Goal: Task Accomplishment & Management: Complete application form

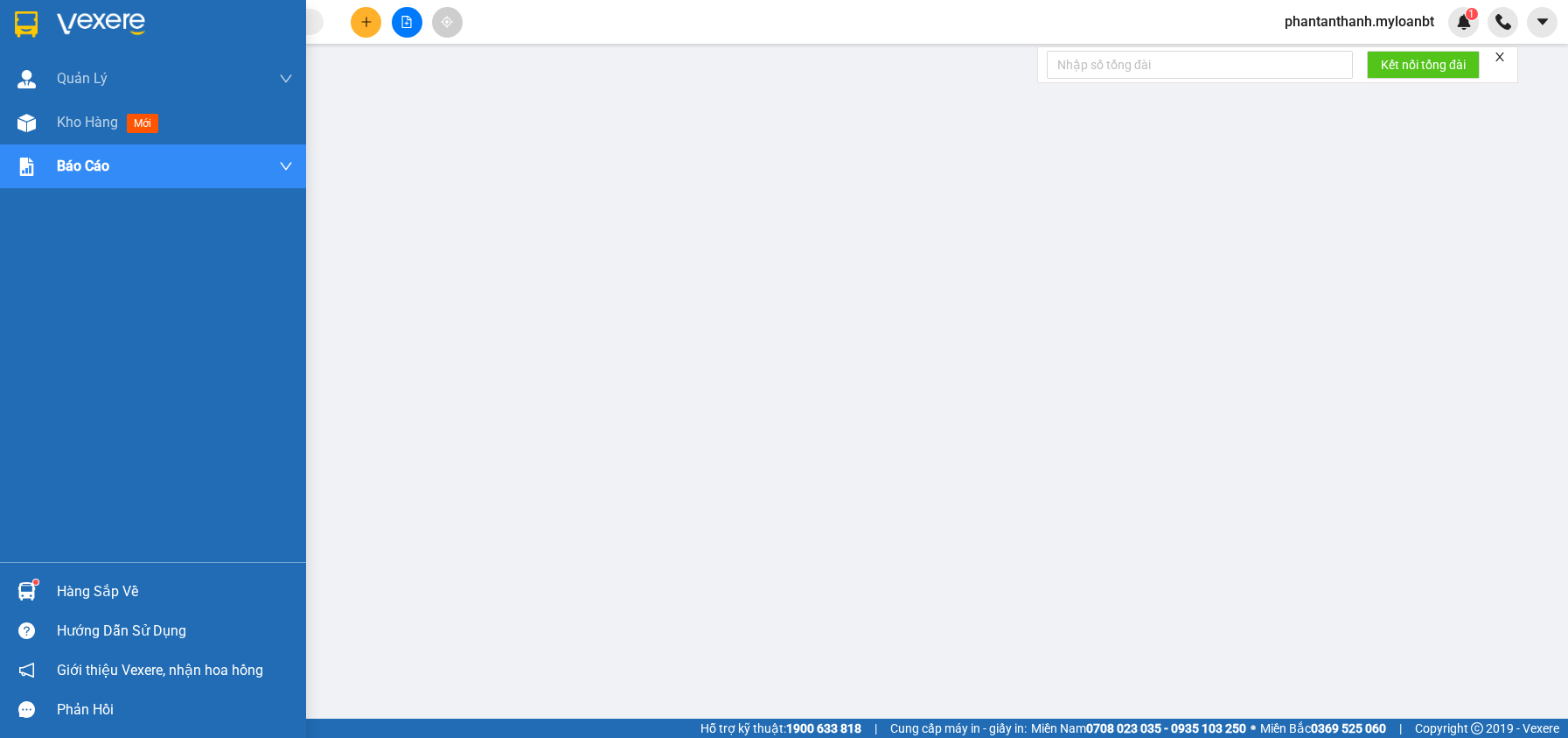
click at [38, 599] on div at bounding box center [26, 591] width 31 height 31
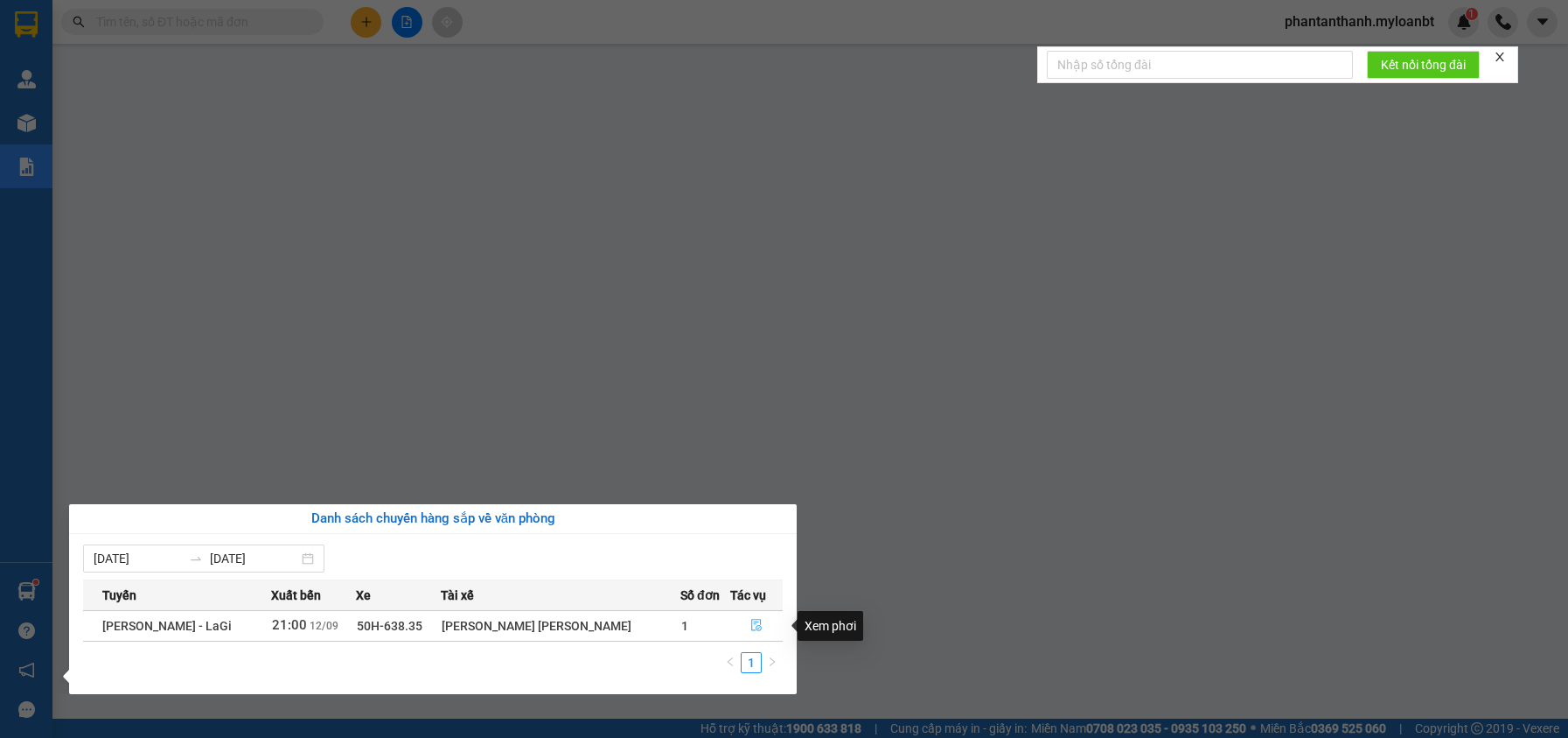
click at [753, 625] on icon "file-done" at bounding box center [757, 625] width 12 height 12
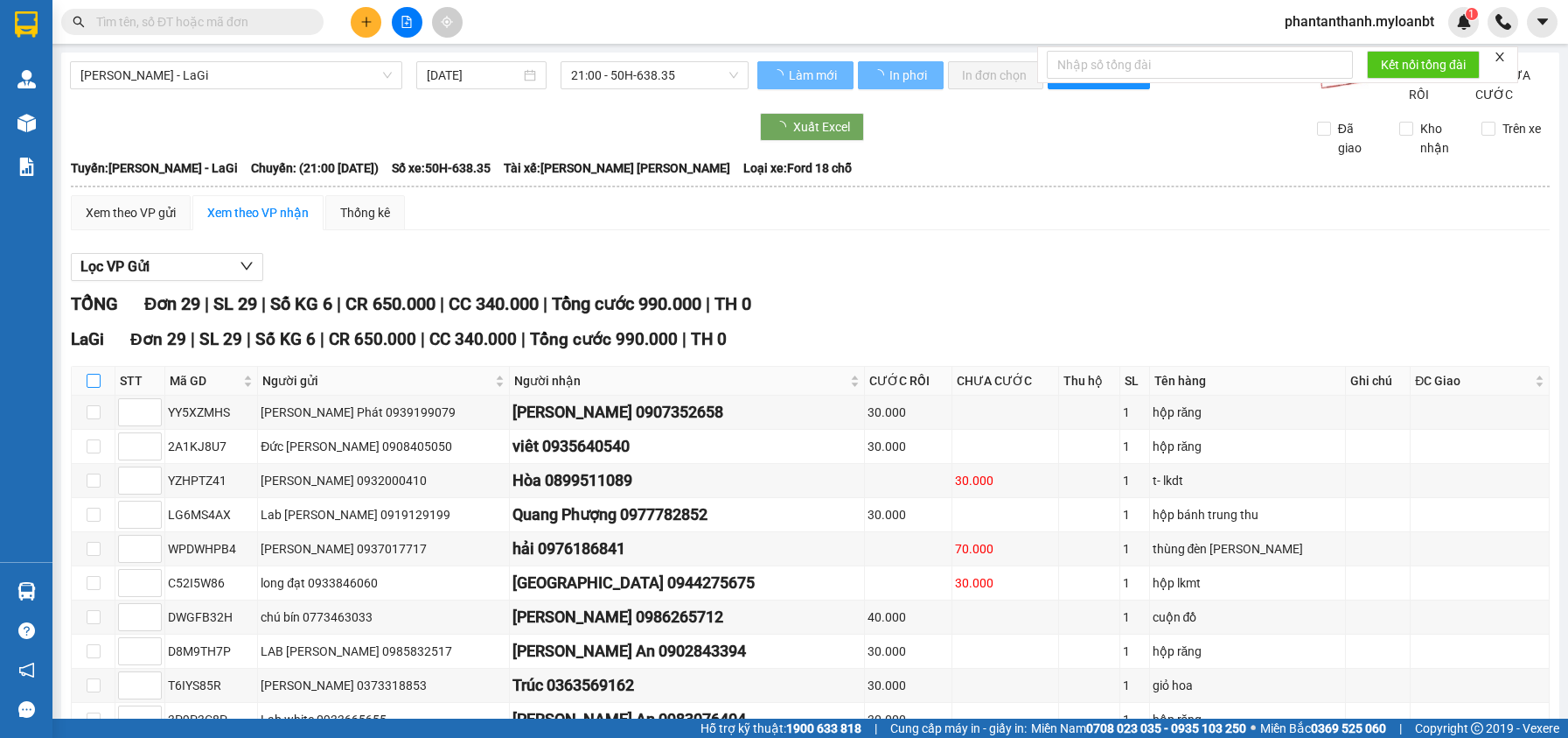
click at [95, 388] on input "checkbox" at bounding box center [93, 381] width 14 height 14
checkbox input "true"
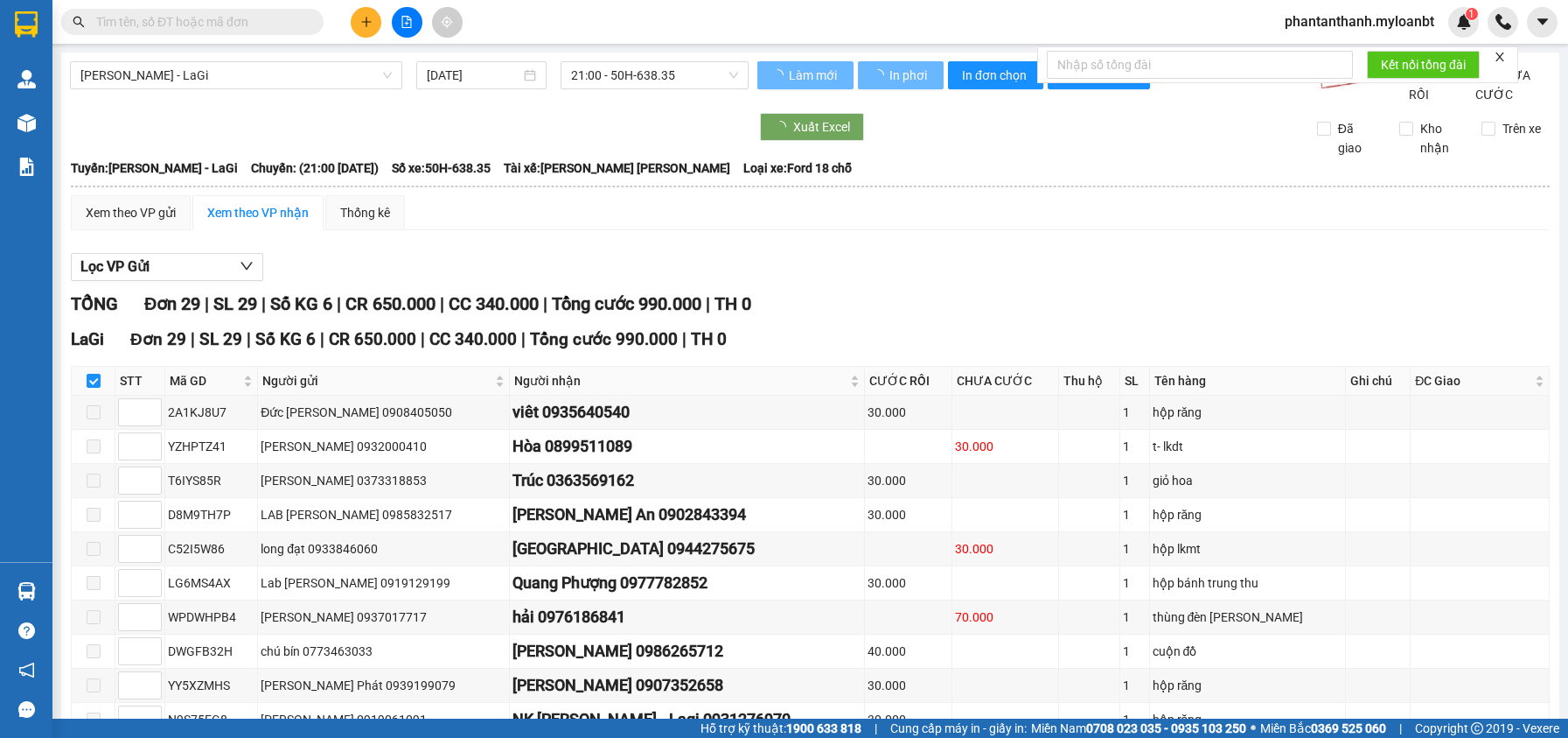
checkbox input "true"
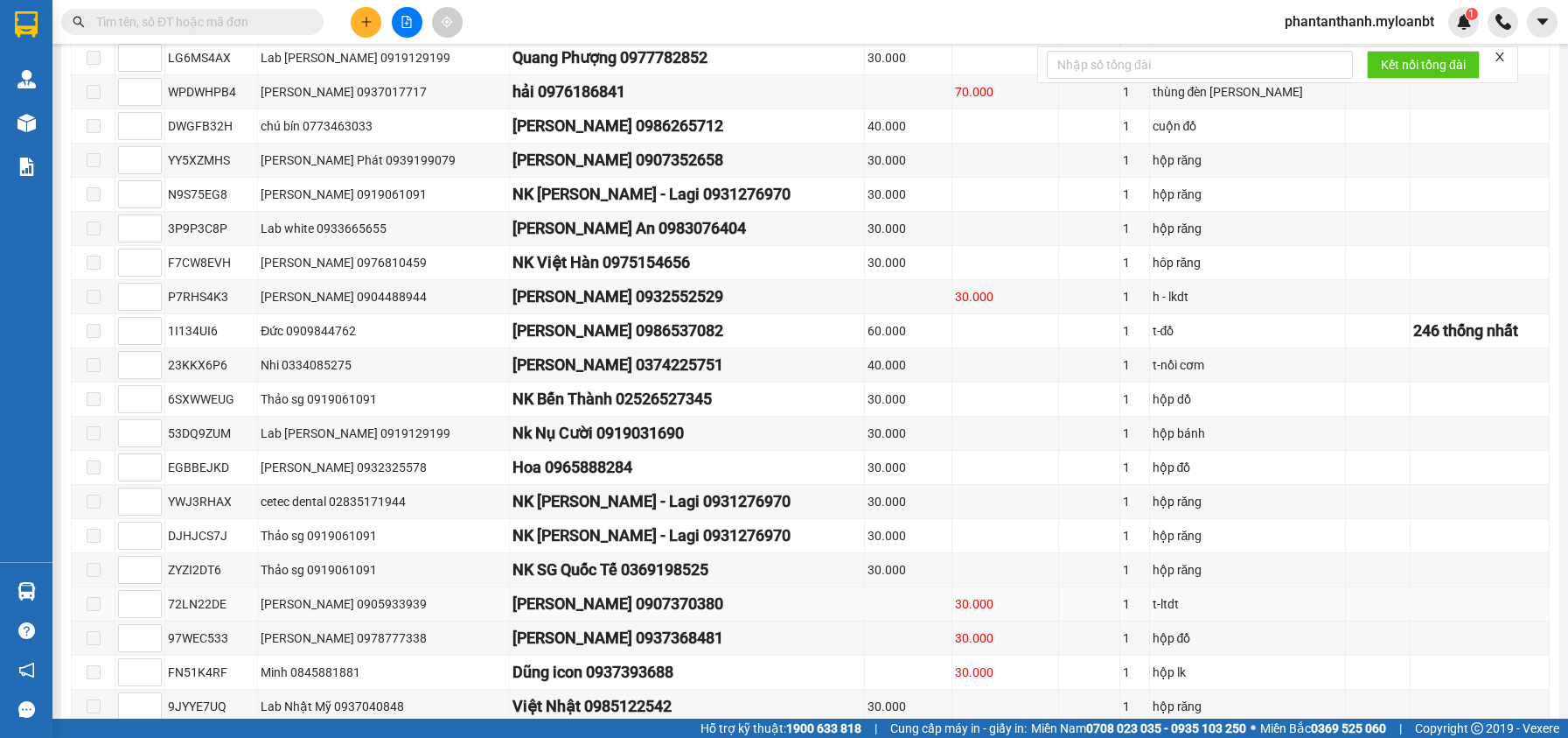
scroll to position [776, 0]
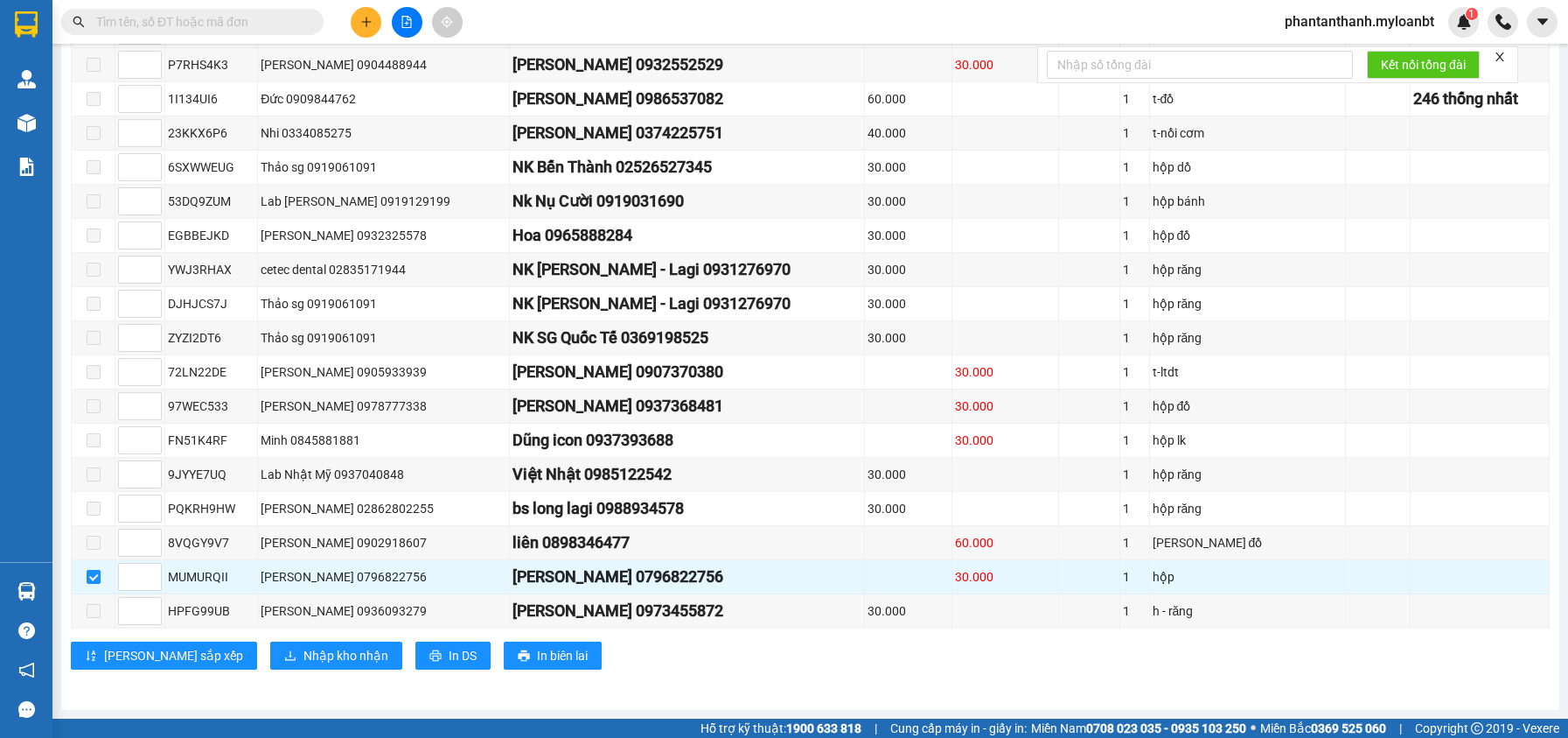
click at [359, 19] on button at bounding box center [366, 22] width 31 height 31
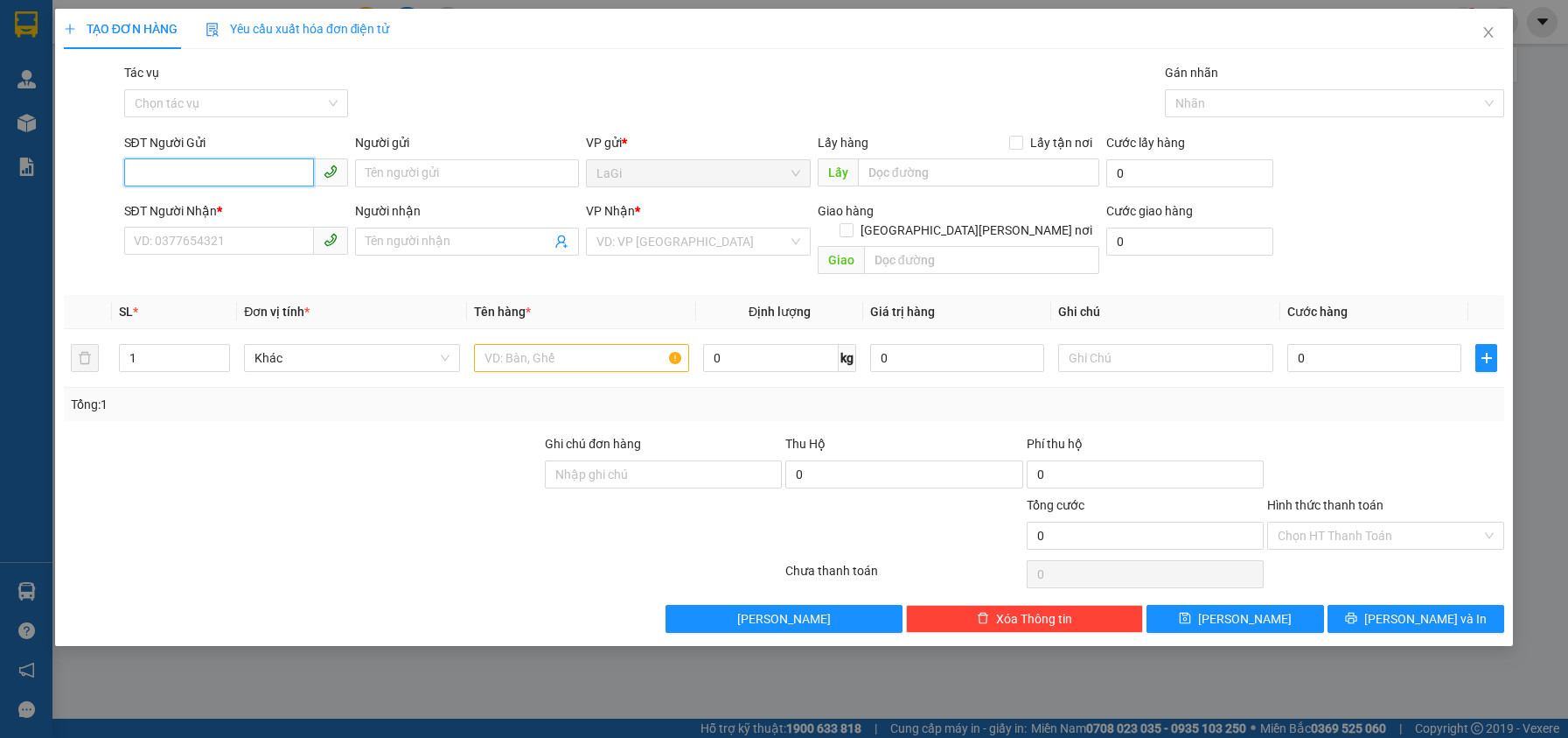
click at [261, 177] on input "SĐT Người Gửi" at bounding box center [219, 172] width 190 height 28
click at [564, 344] on input "text" at bounding box center [582, 358] width 215 height 28
click at [564, 344] on input "vali,giỏ xách" at bounding box center [582, 358] width 215 height 28
type input "vali,giỏ xách"
click at [237, 182] on input "SĐT Người Gửi" at bounding box center [219, 172] width 190 height 28
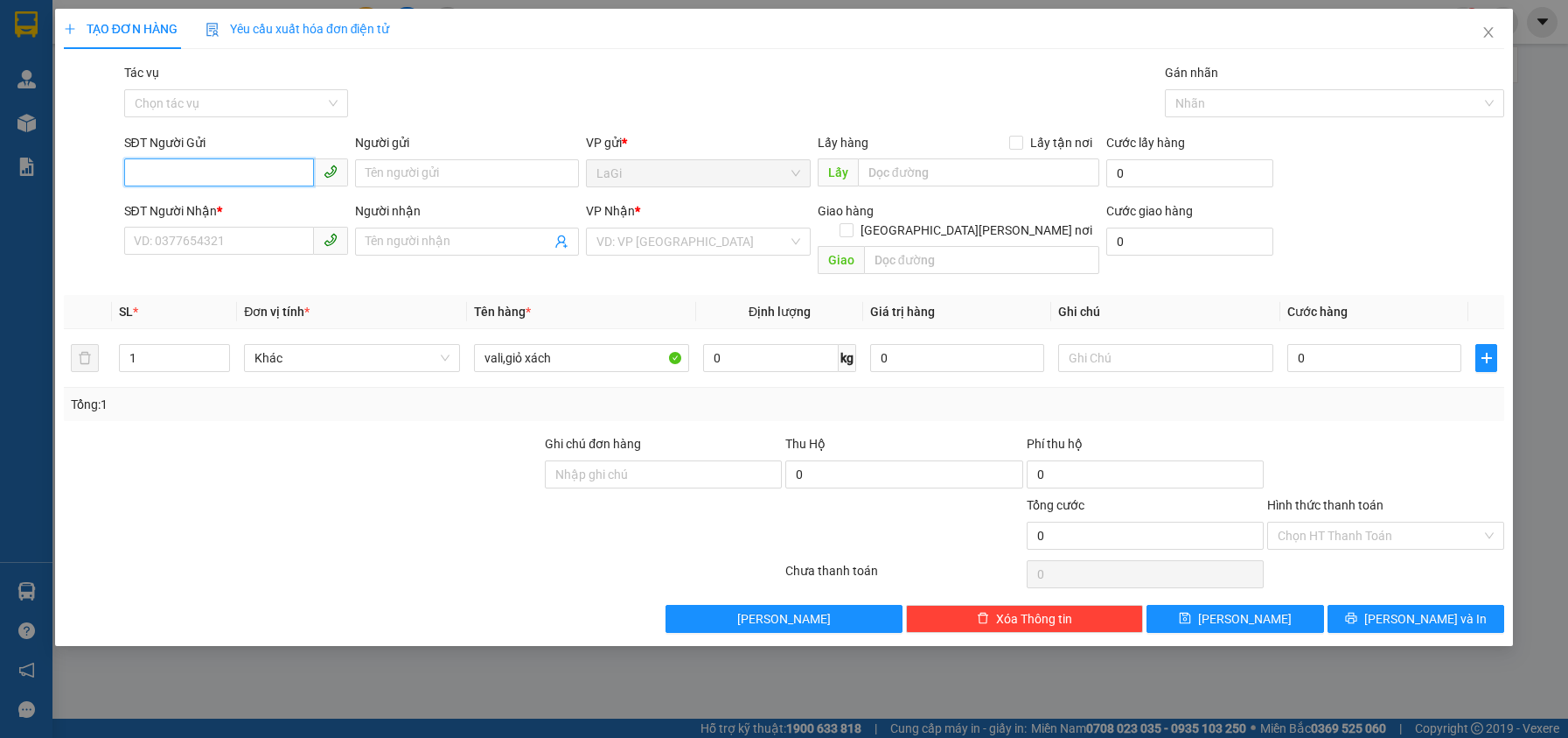
click at [224, 179] on input "SĐT Người Gửi" at bounding box center [219, 172] width 190 height 28
click at [419, 176] on input "Người gửi" at bounding box center [466, 173] width 224 height 28
click at [236, 171] on input "09016953442" at bounding box center [219, 172] width 190 height 28
type input "0901695342"
click at [406, 188] on div "Người gửi Tên người gửi" at bounding box center [466, 164] width 224 height 62
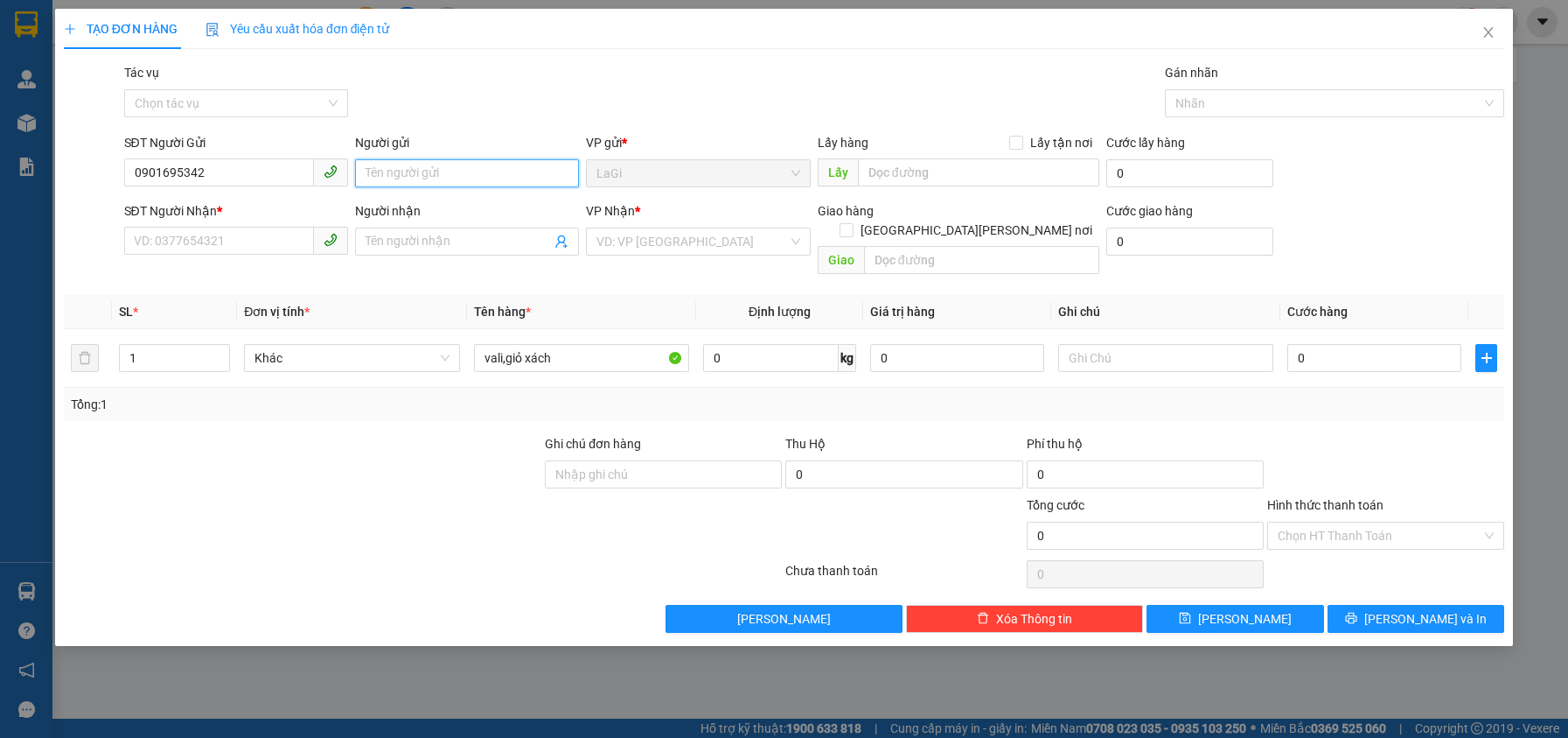
click at [428, 159] on input "Người gửi" at bounding box center [466, 173] width 224 height 28
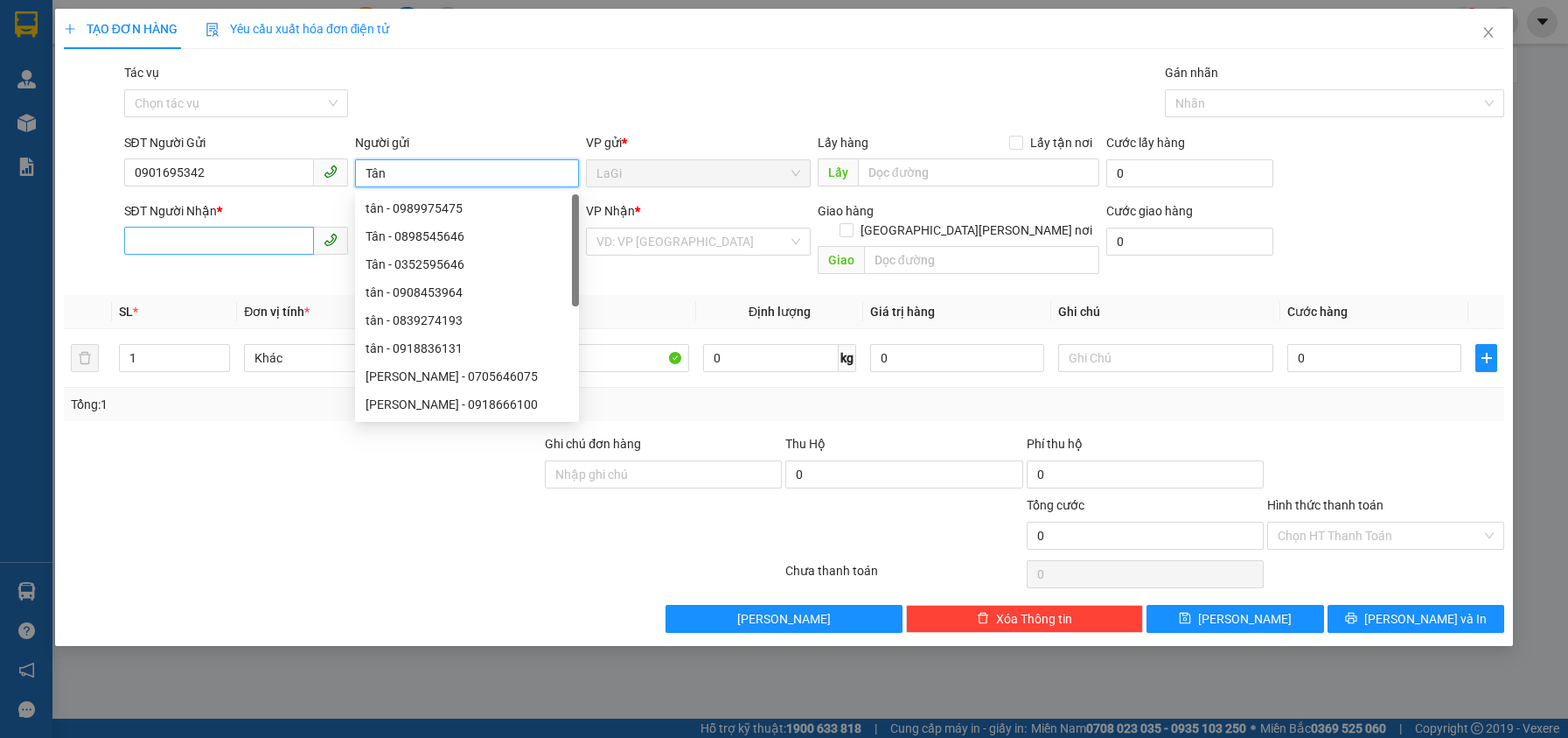
type input "Tân"
click at [222, 243] on input "SĐT Người Nhận *" at bounding box center [219, 241] width 190 height 28
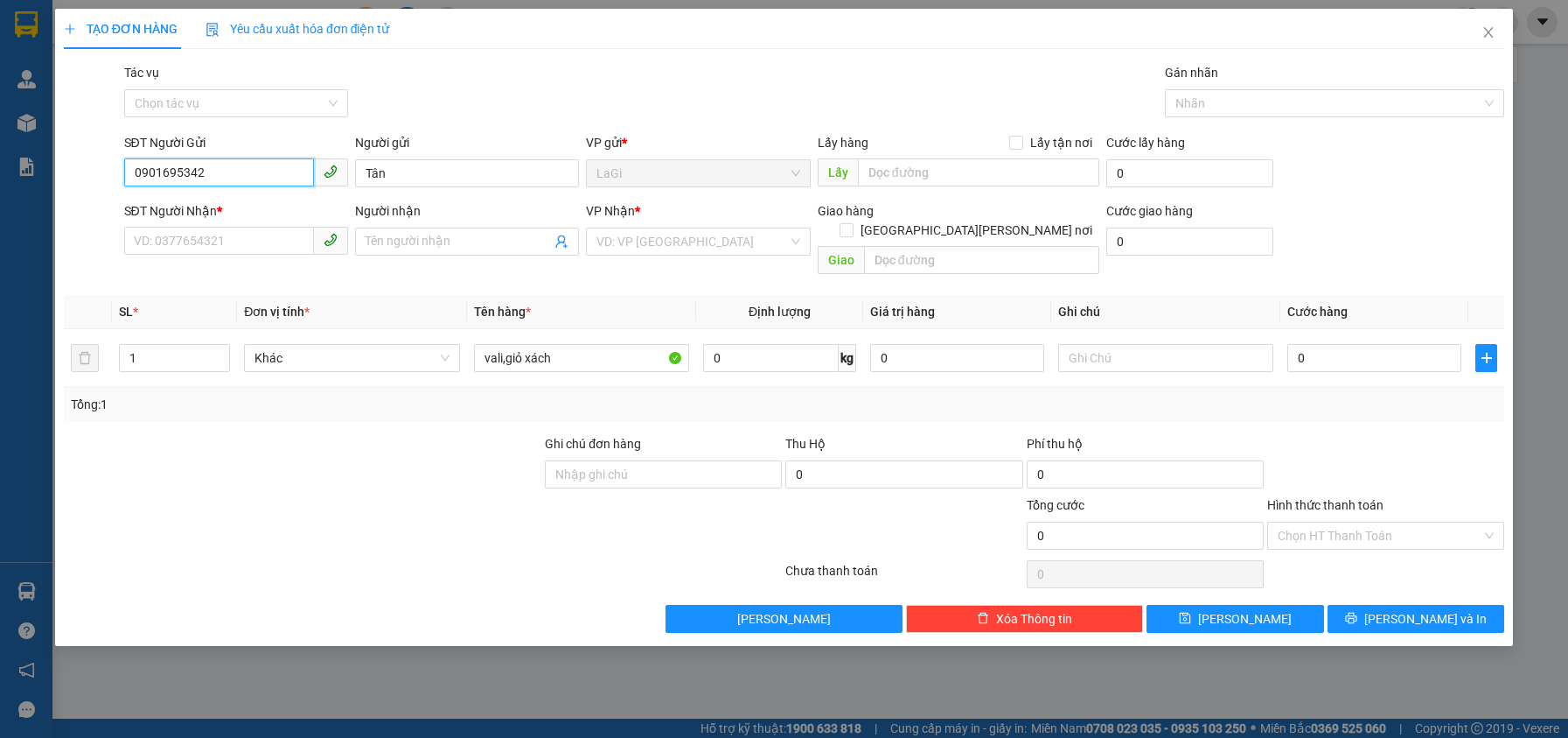
click at [242, 184] on input "0901695342" at bounding box center [219, 172] width 190 height 28
click at [251, 224] on div "SĐT Người Nhận *" at bounding box center [236, 214] width 224 height 26
click at [244, 240] on input "SĐT Người Nhận *" at bounding box center [219, 241] width 190 height 28
paste input "0901695342"
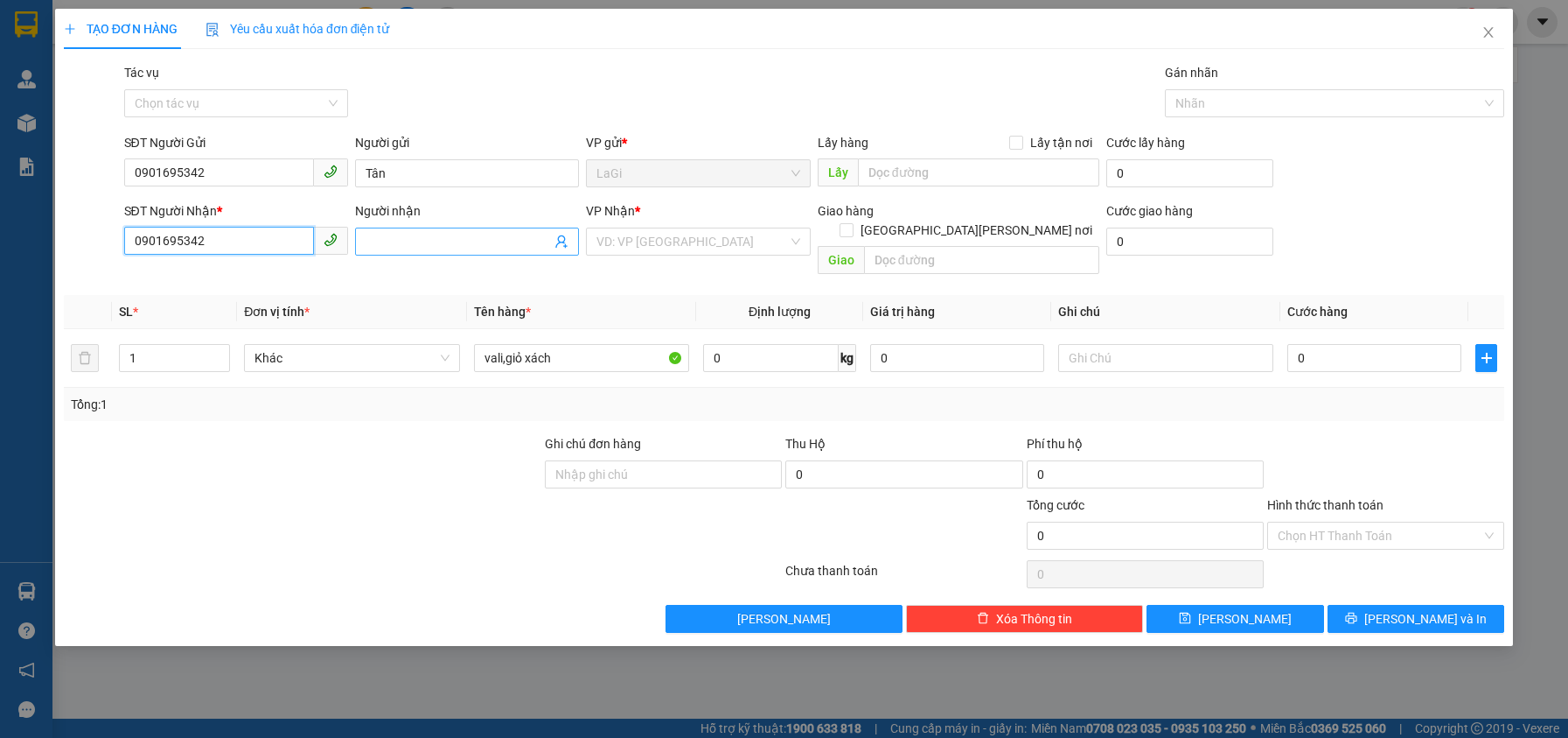
type input "0901695342"
click at [405, 240] on input "Người nhận" at bounding box center [458, 241] width 185 height 19
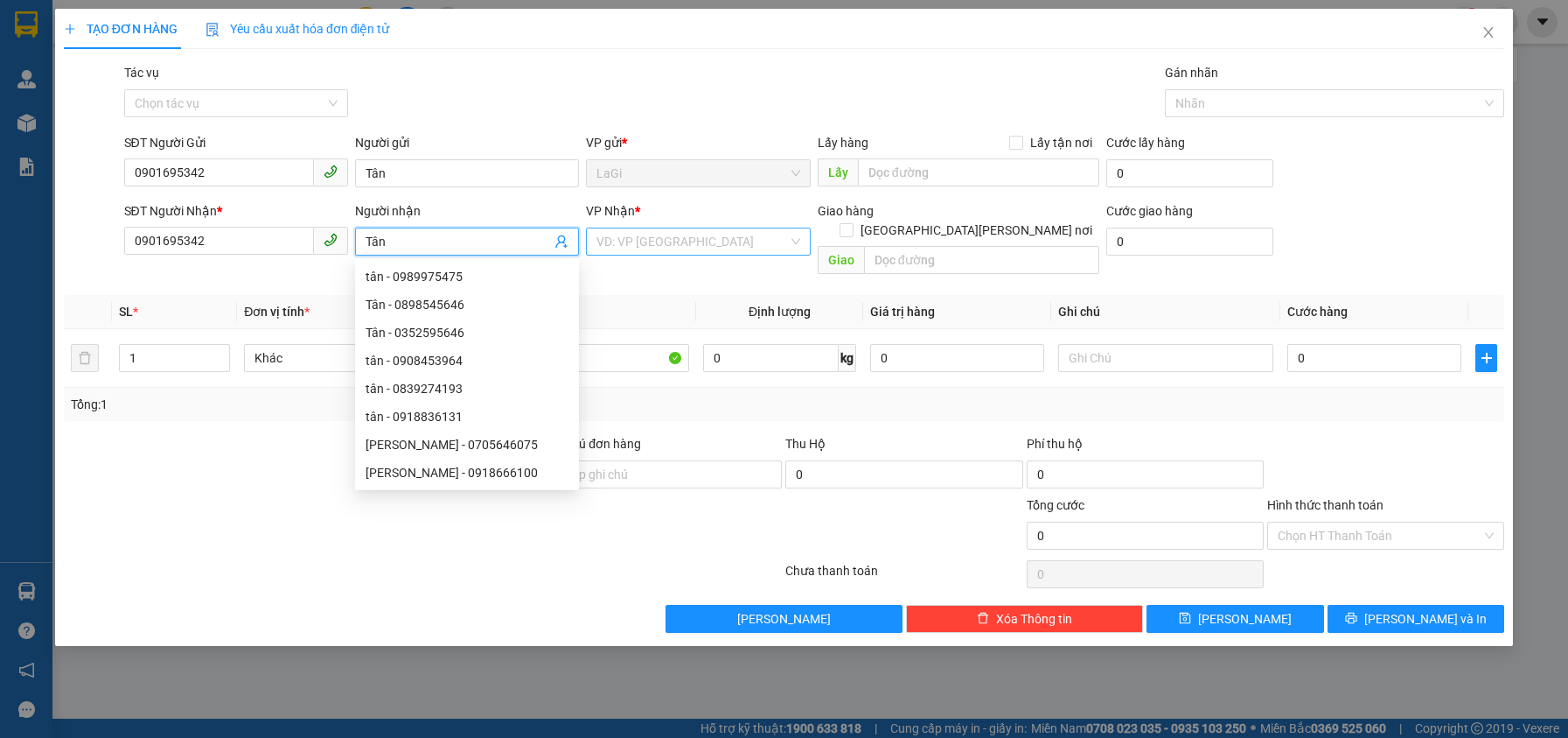
type input "Tân"
click at [610, 230] on input "search" at bounding box center [692, 242] width 191 height 26
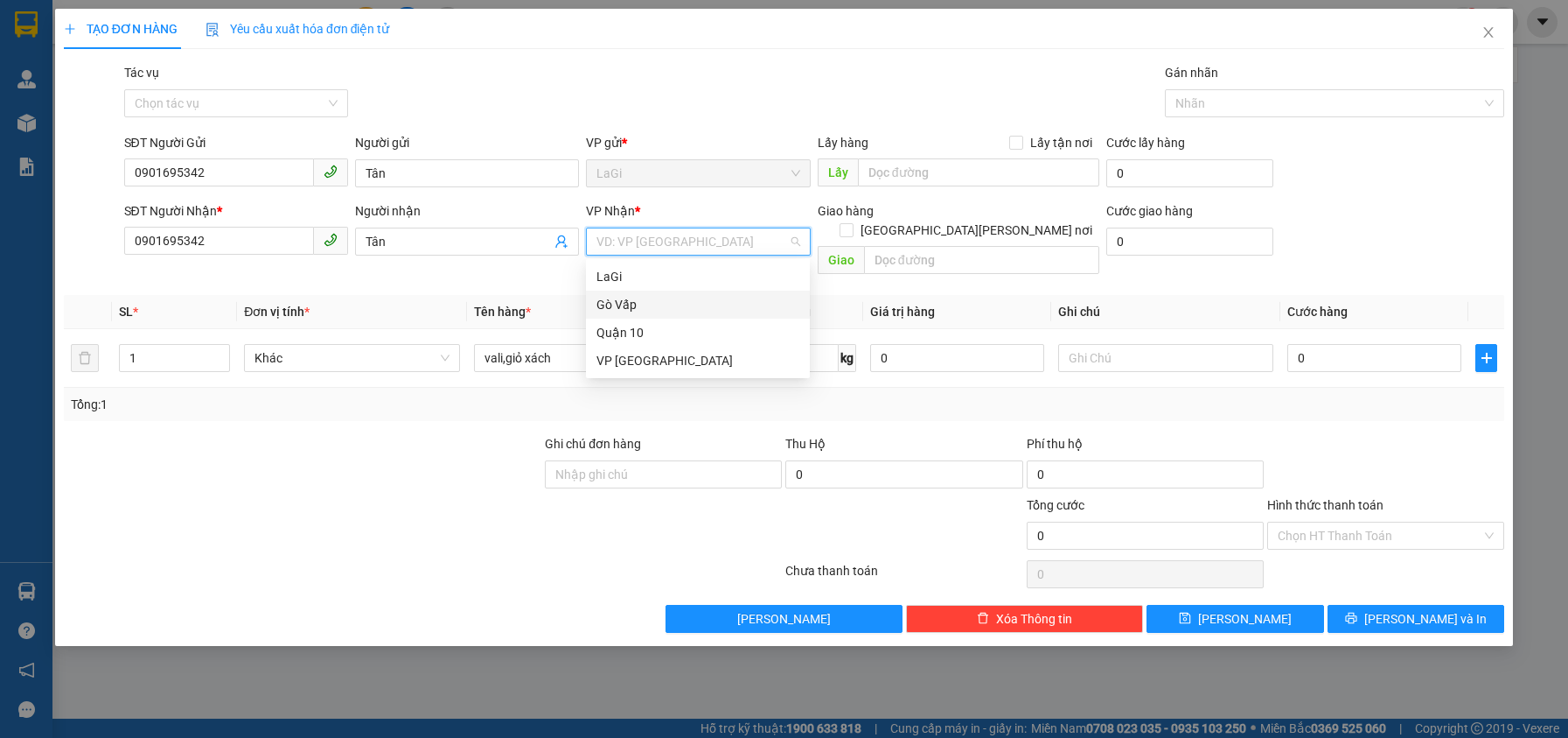
click at [681, 311] on div "Gò Vấp" at bounding box center [698, 303] width 203 height 19
click at [788, 358] on td "0 kg" at bounding box center [780, 358] width 167 height 59
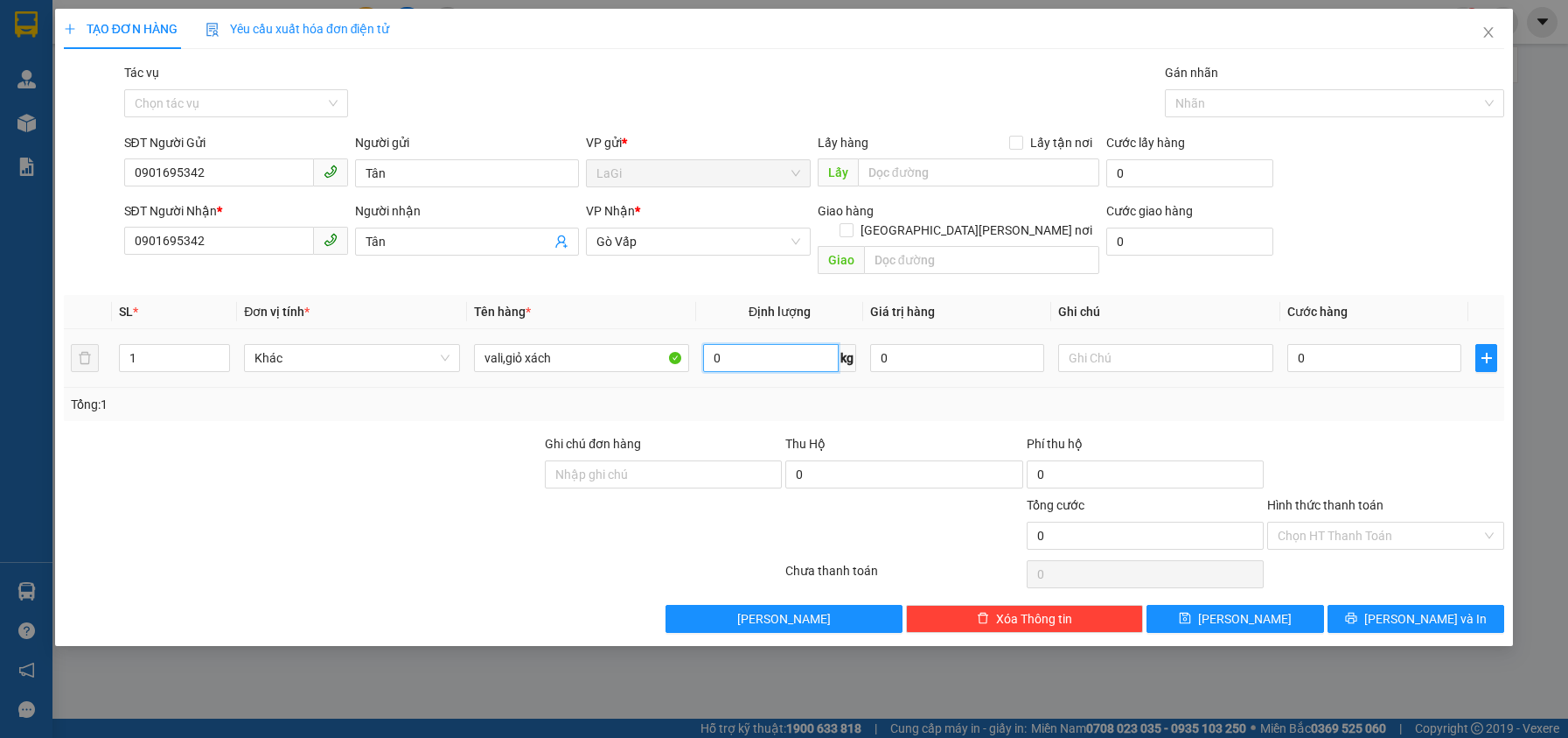
click at [787, 350] on input "0" at bounding box center [771, 358] width 135 height 28
type input "11"
click at [873, 388] on div "Tổng: 1" at bounding box center [784, 404] width 1441 height 33
click at [1340, 344] on input "0" at bounding box center [1374, 358] width 174 height 28
type input "6"
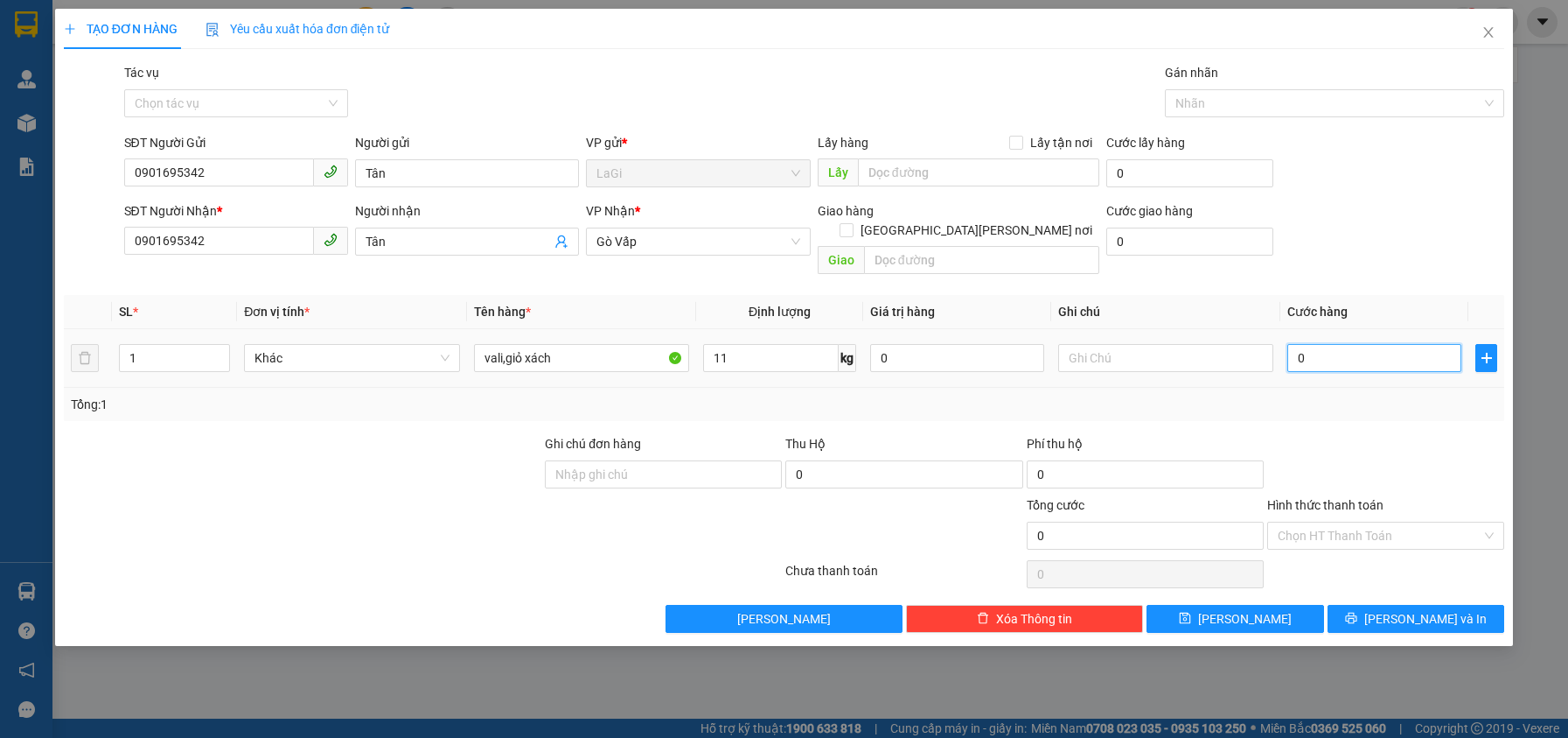
type input "6"
type input "60"
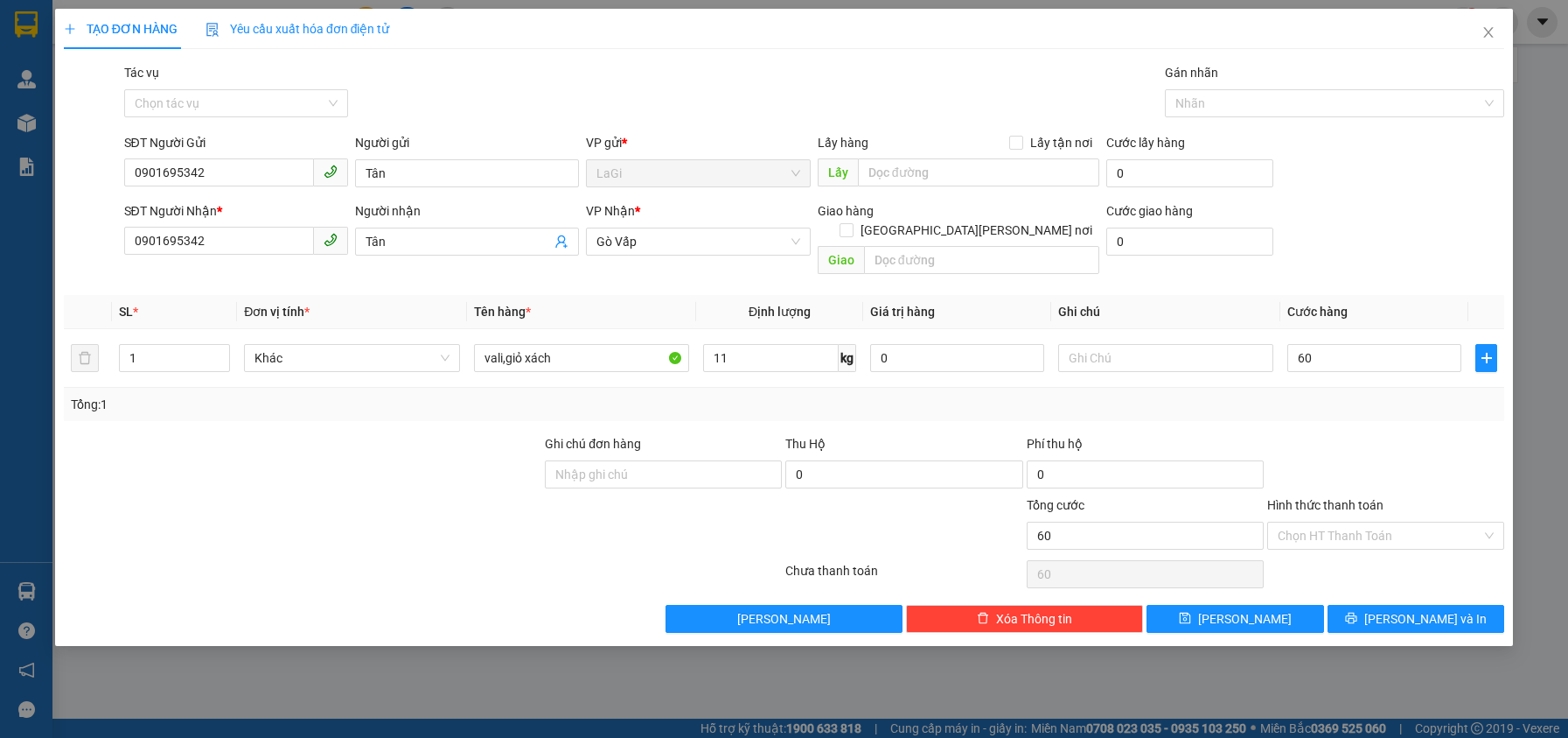
type input "60.000"
click at [1390, 439] on div at bounding box center [1386, 464] width 241 height 62
click at [1401, 615] on div "TẠO ĐƠN HÀNG Yêu cầu xuất [PERSON_NAME] điện tử Transit Pickup Surcharge Ids Tr…" at bounding box center [784, 327] width 1458 height 637
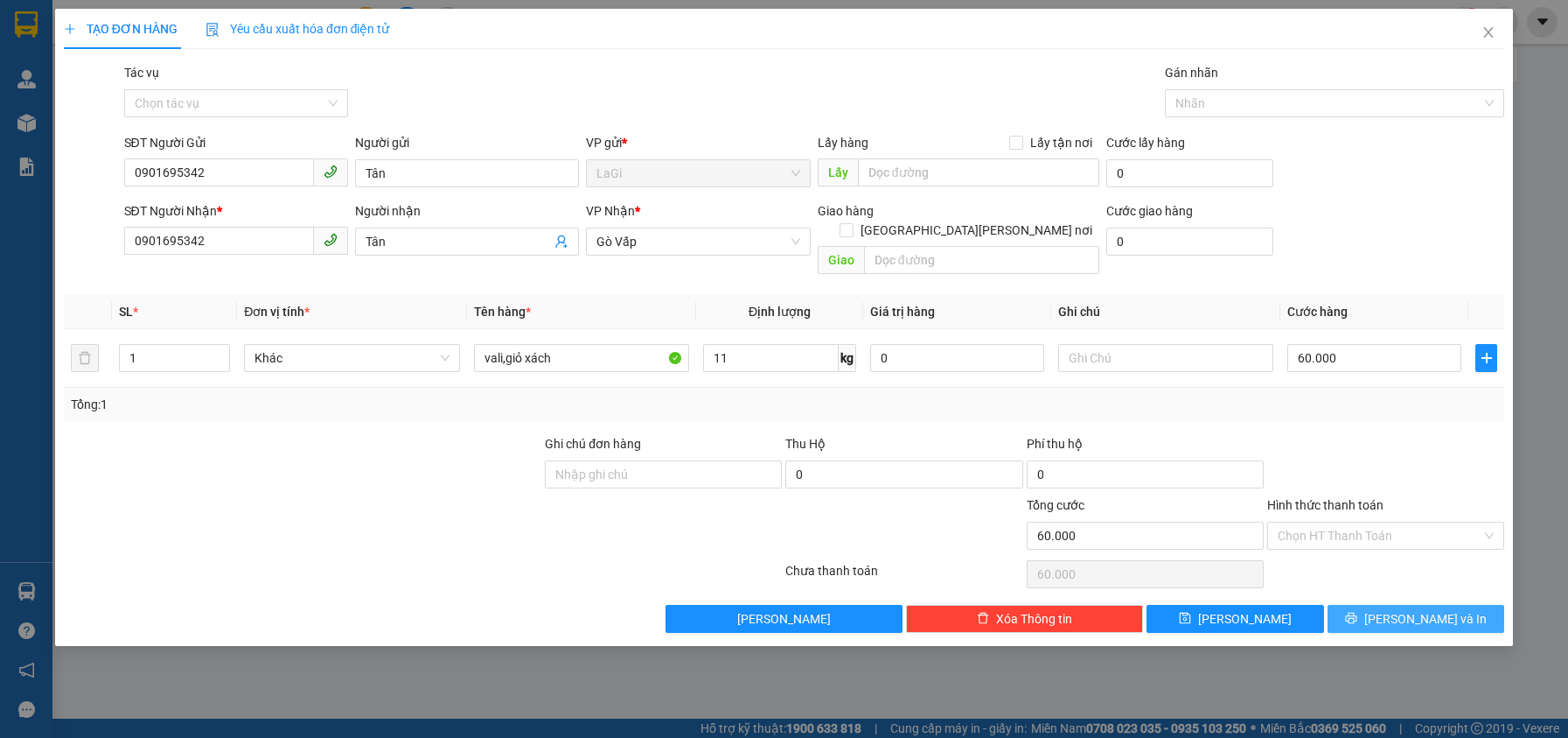
click at [1405, 609] on span "[PERSON_NAME] và In" at bounding box center [1425, 618] width 122 height 19
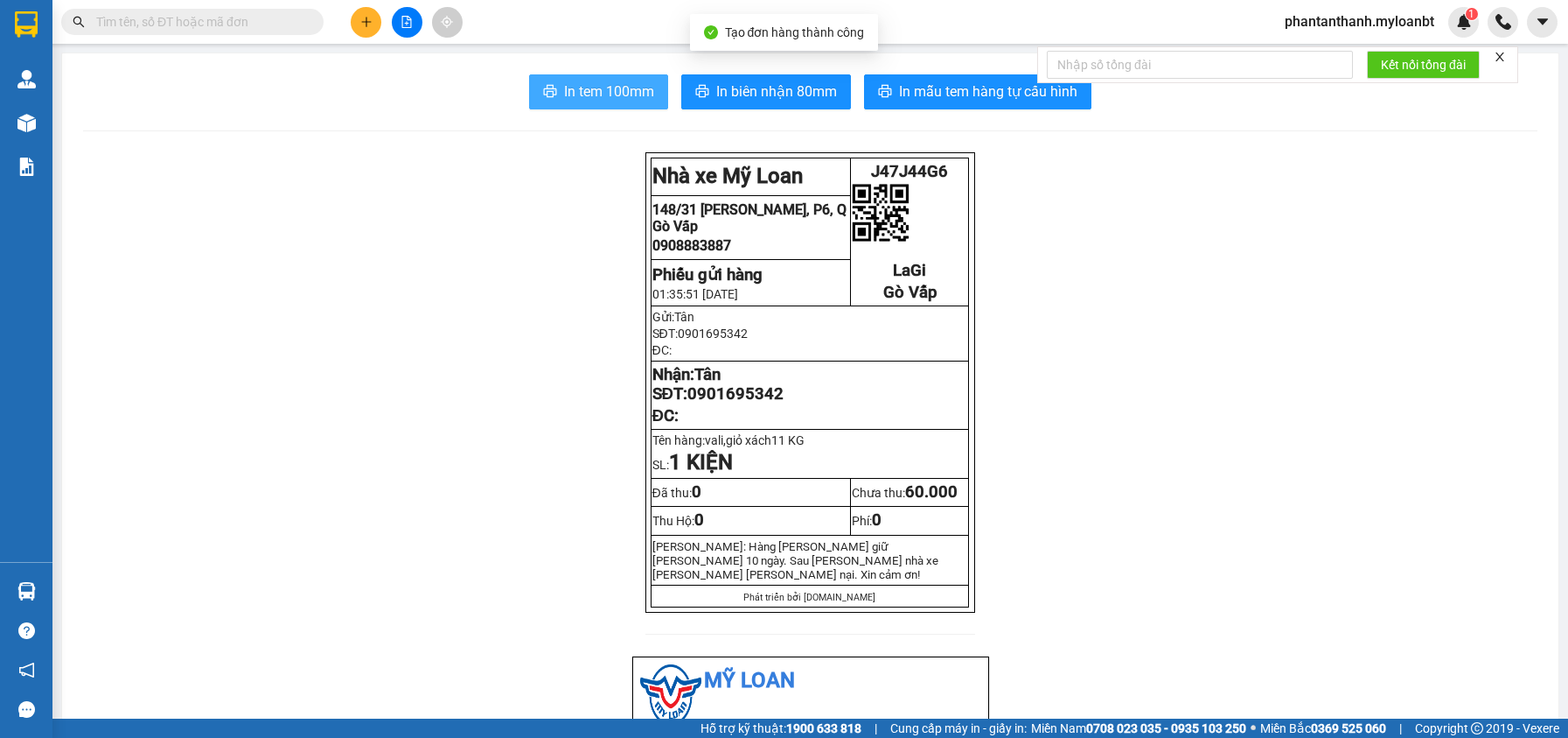
click at [564, 84] on span "In tem 100mm" at bounding box center [609, 92] width 90 height 22
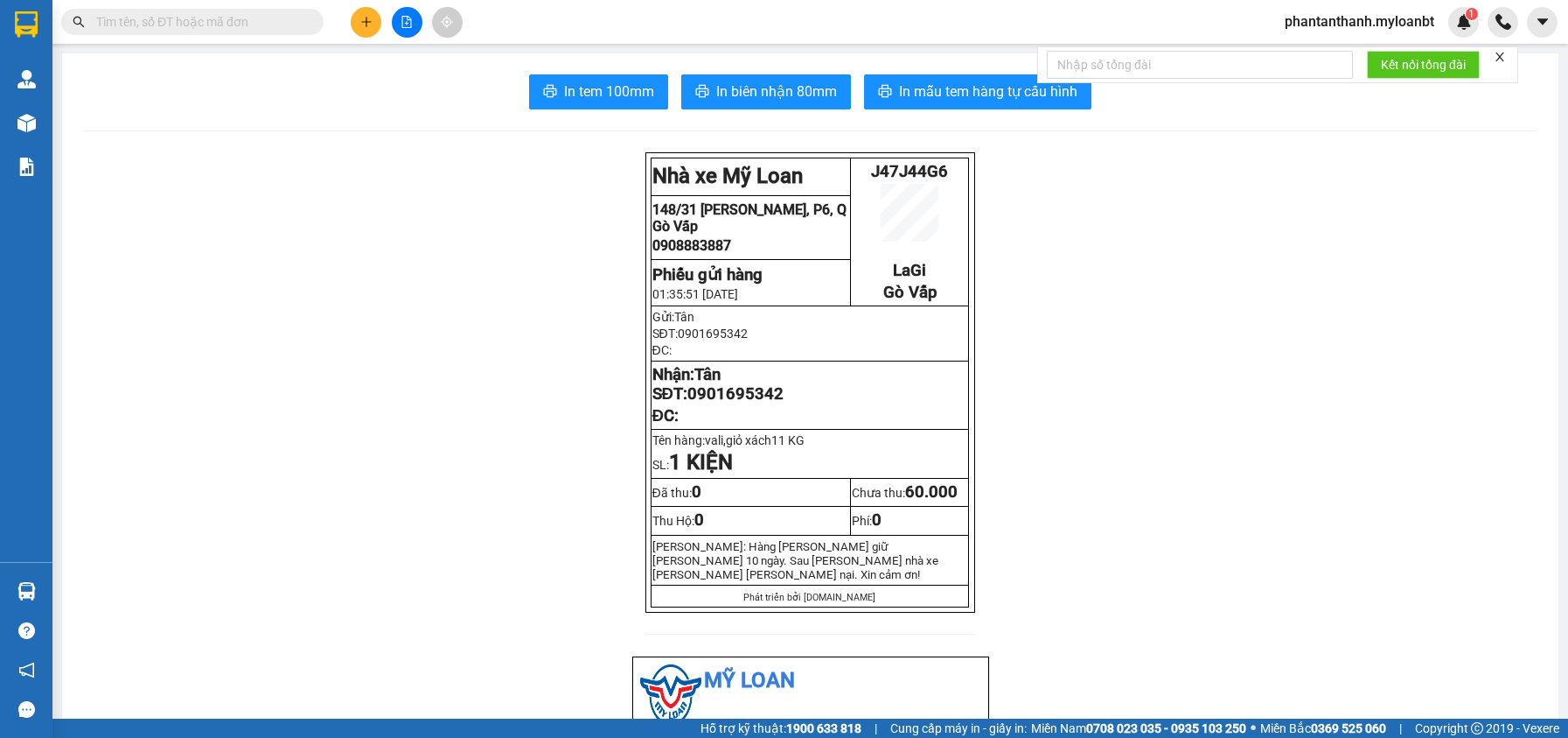
click at [411, 26] on icon "file-add" at bounding box center [408, 22] width 10 height 12
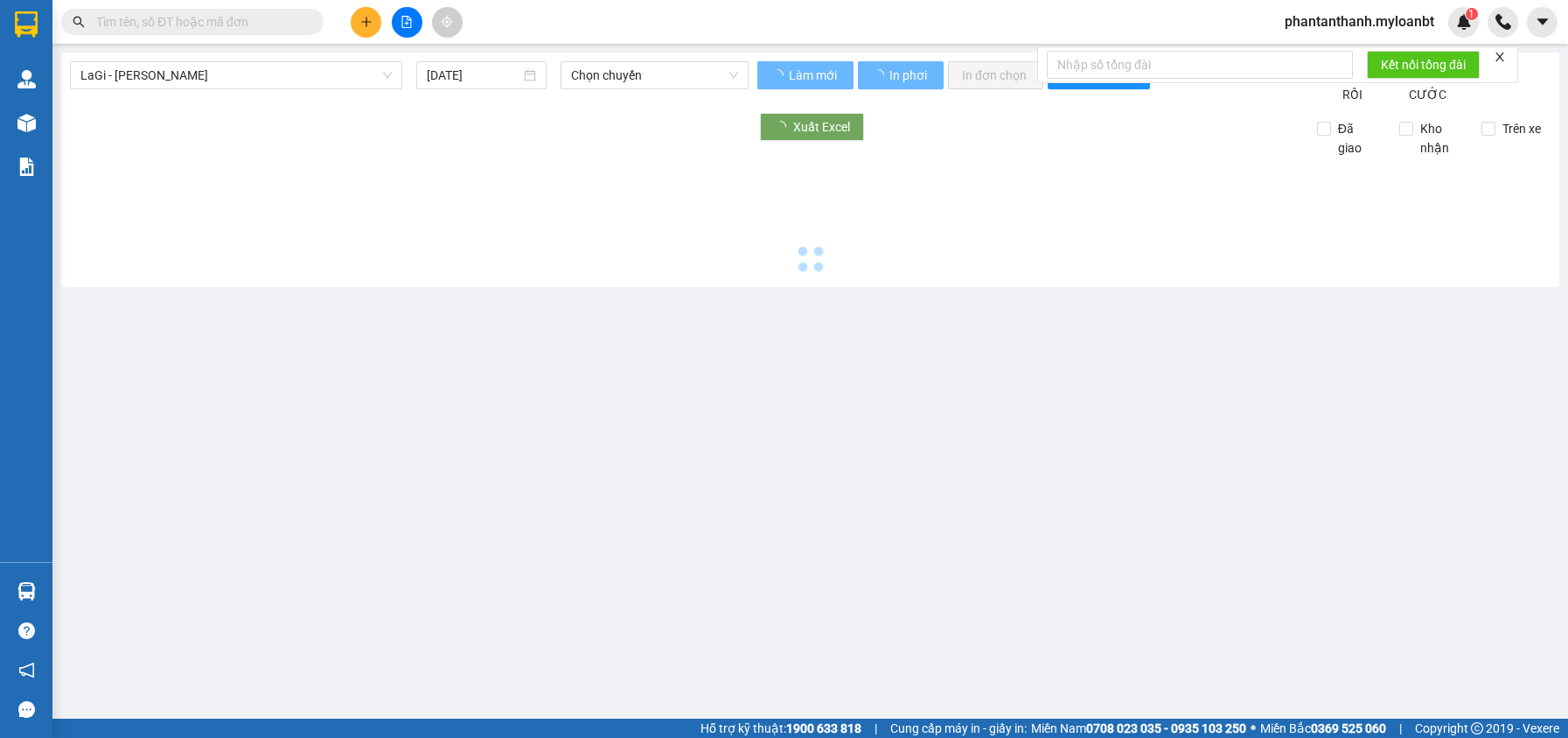
type input "[DATE]"
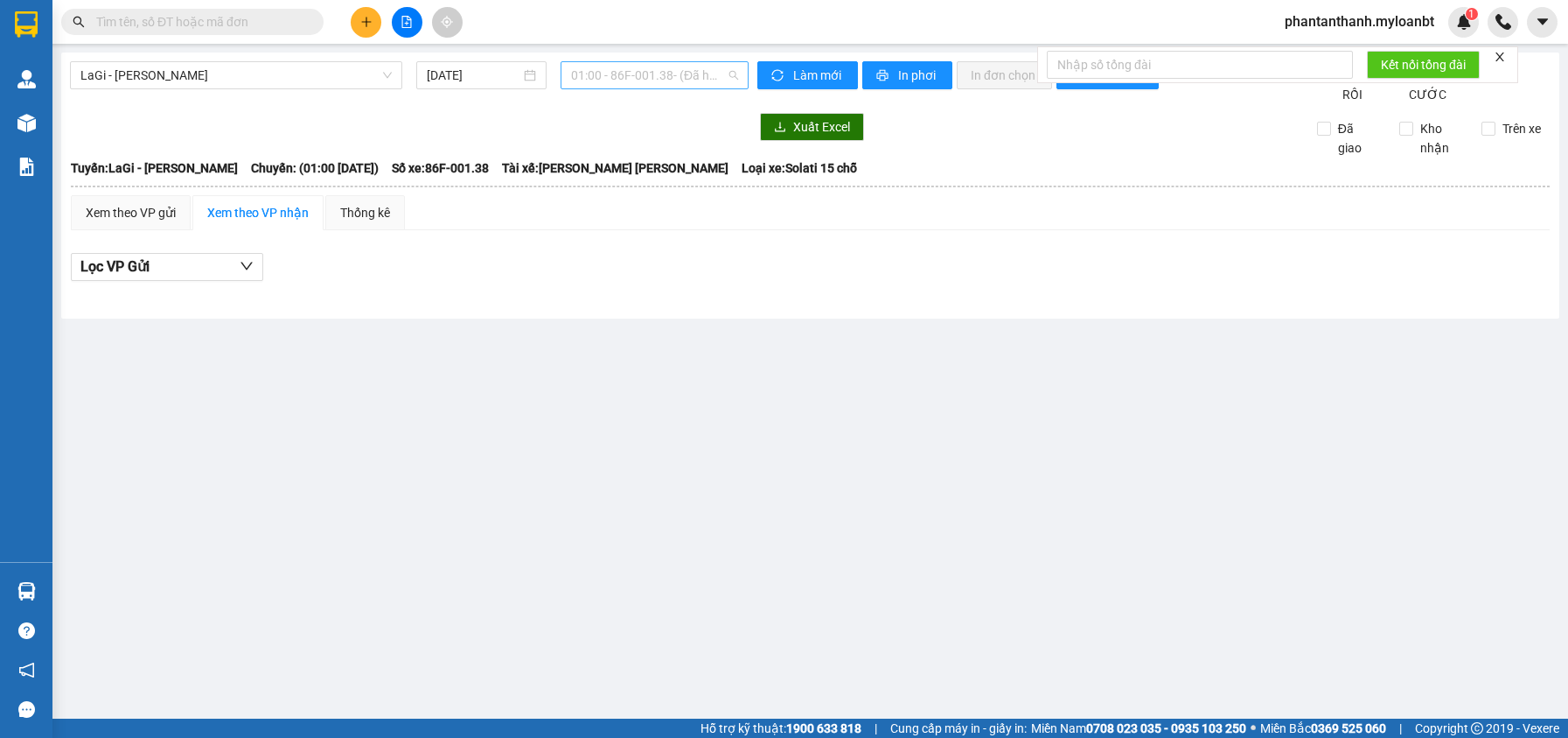
click at [662, 77] on span "01:00 - 86F-001.38 - (Đã [PERSON_NAME])" at bounding box center [654, 75] width 167 height 26
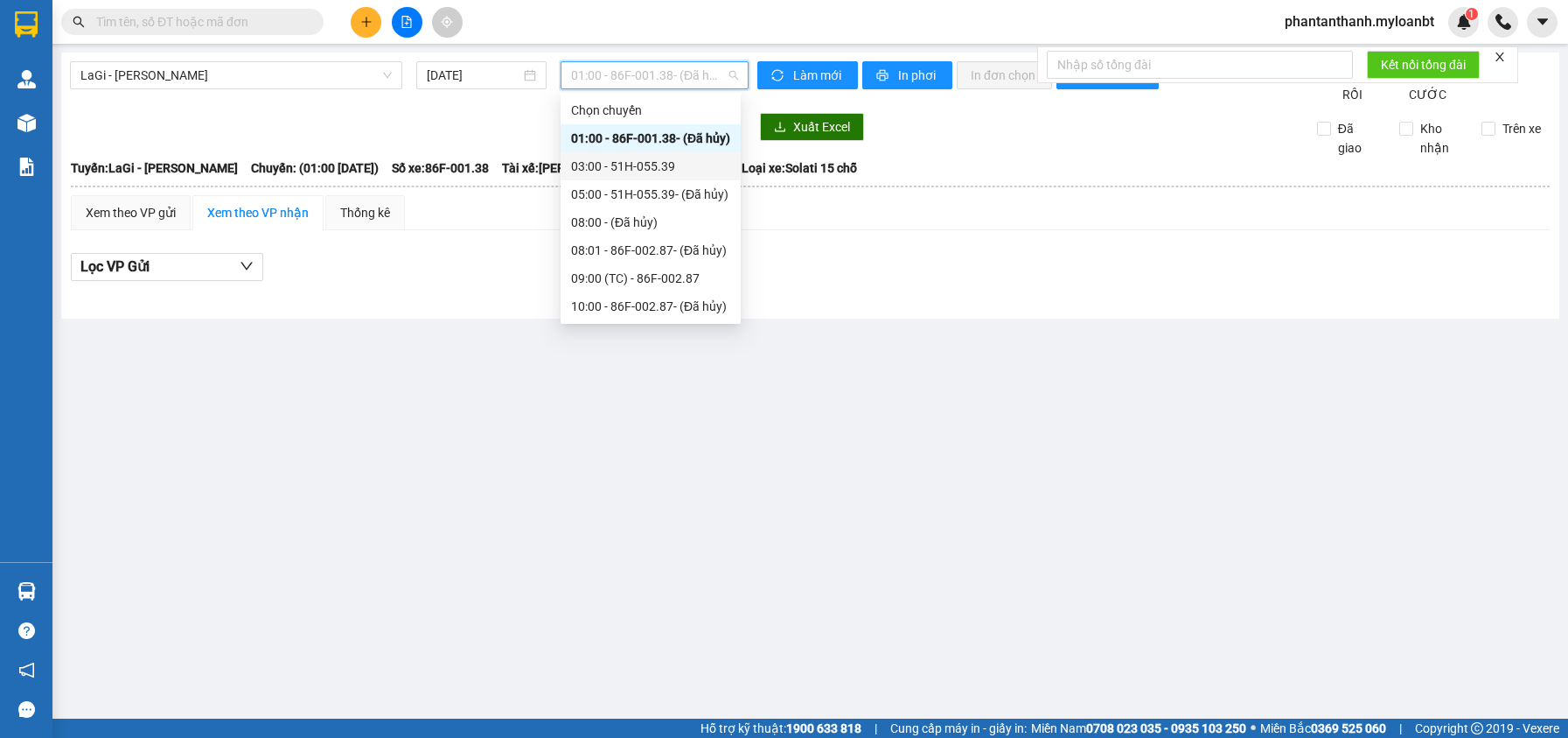
click at [633, 178] on div "03:00 - 51H-055.39" at bounding box center [650, 166] width 180 height 28
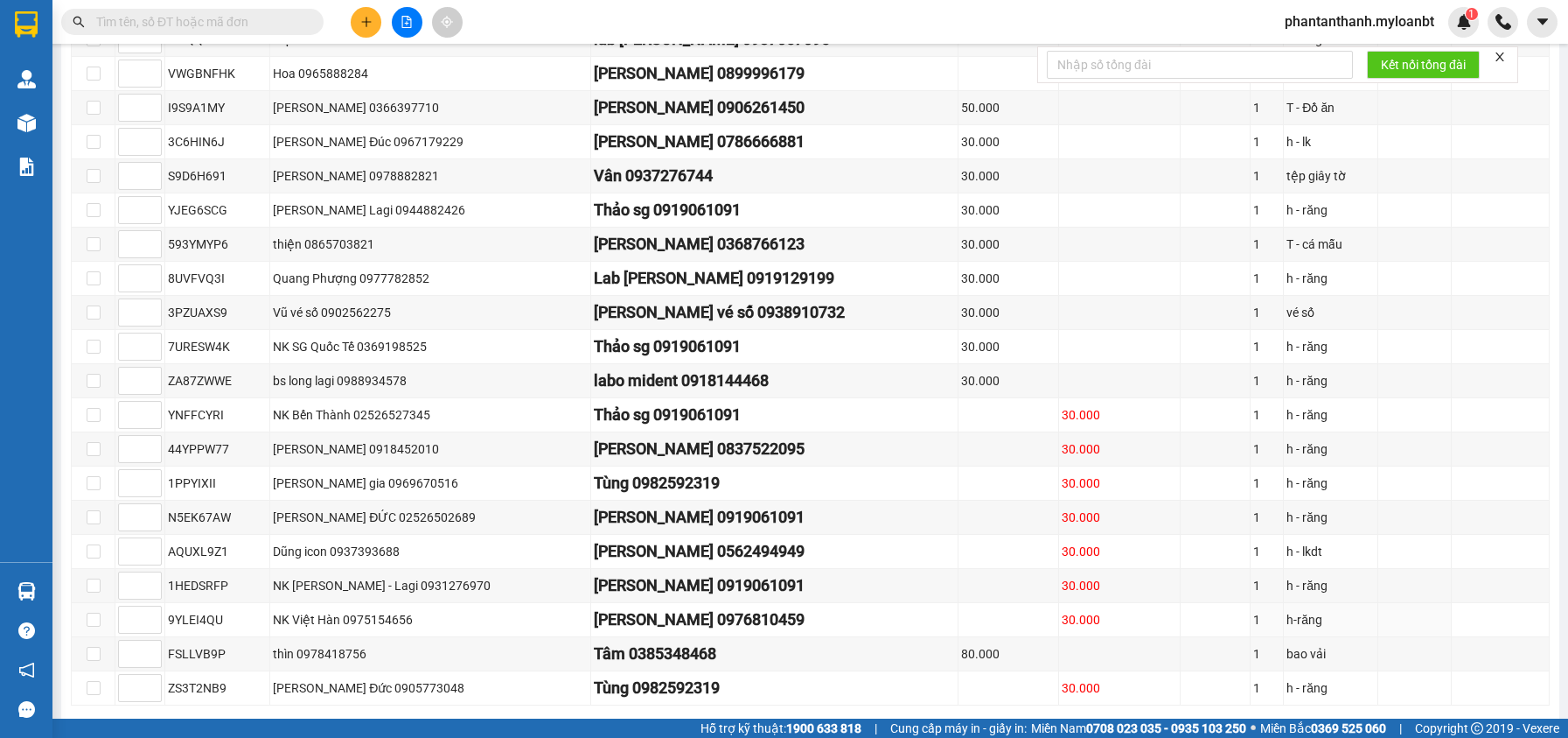
scroll to position [703, 0]
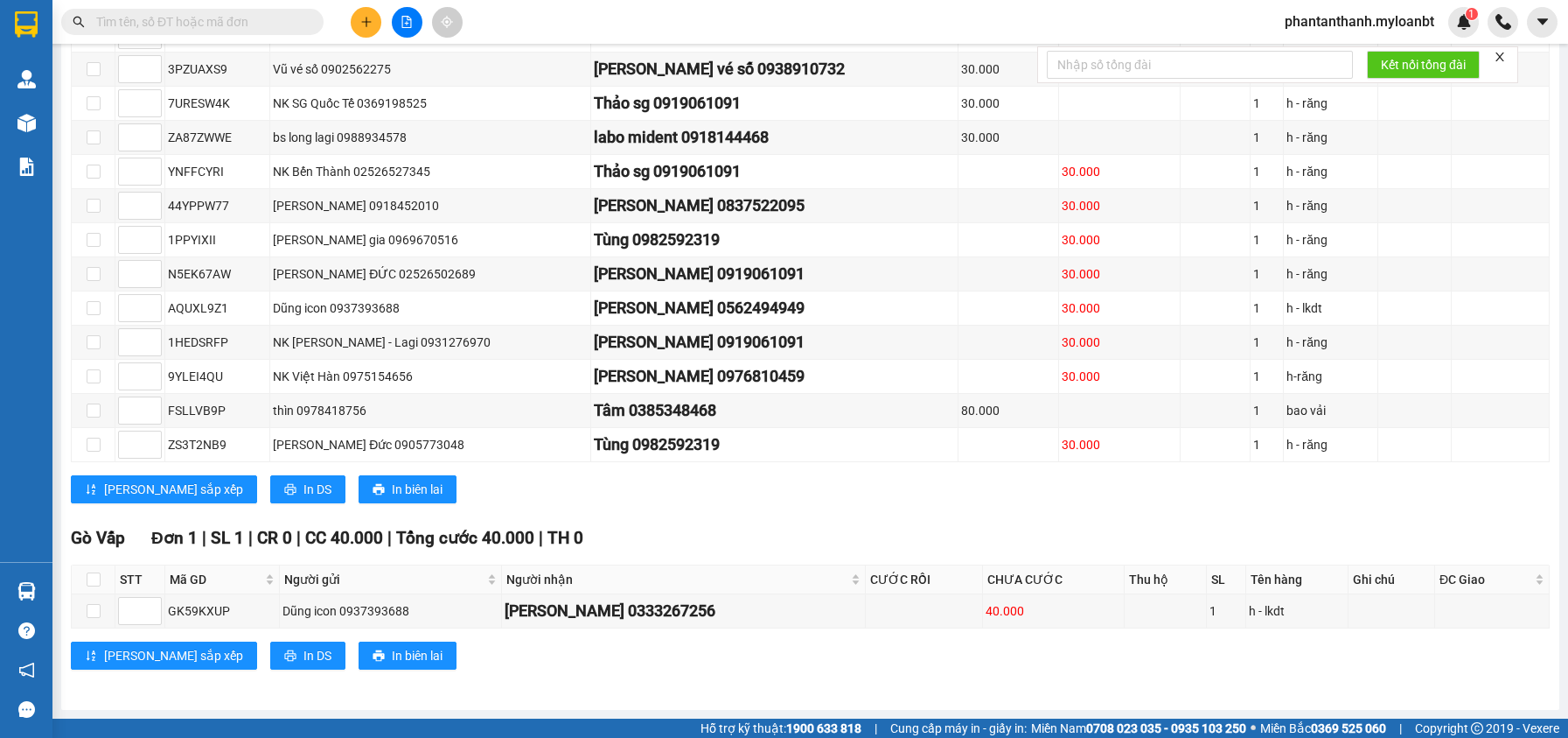
click at [240, 26] on input "text" at bounding box center [200, 21] width 207 height 19
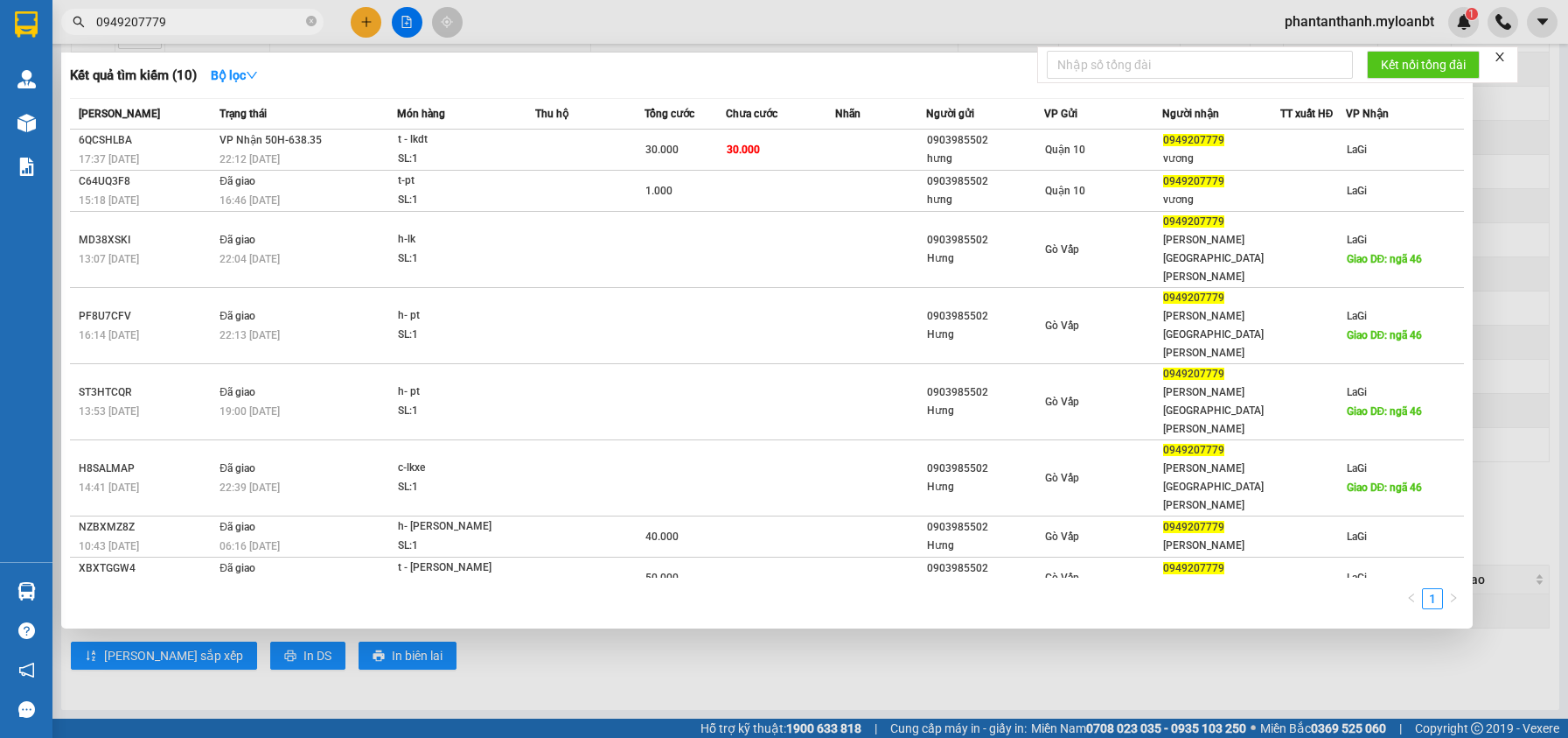
type input "0949207779"
